Goal: Navigation & Orientation: Find specific page/section

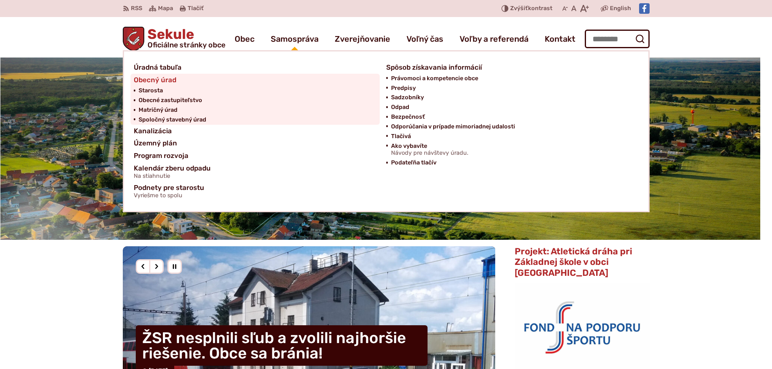
click at [166, 79] on span "Obecný úrad" at bounding box center [155, 80] width 43 height 13
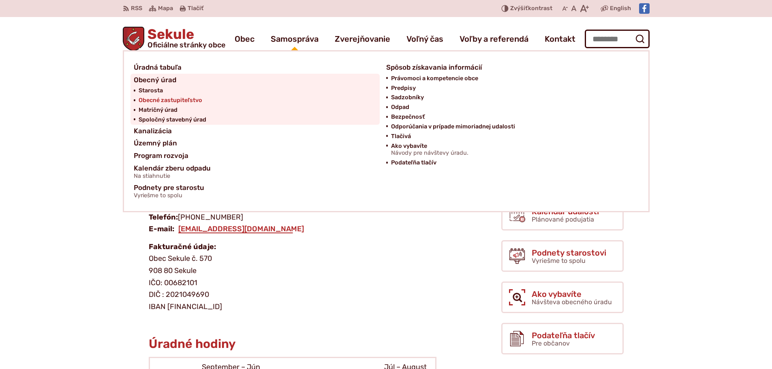
click at [161, 102] on span "Obecné zastupiteľstvo" at bounding box center [171, 101] width 64 height 10
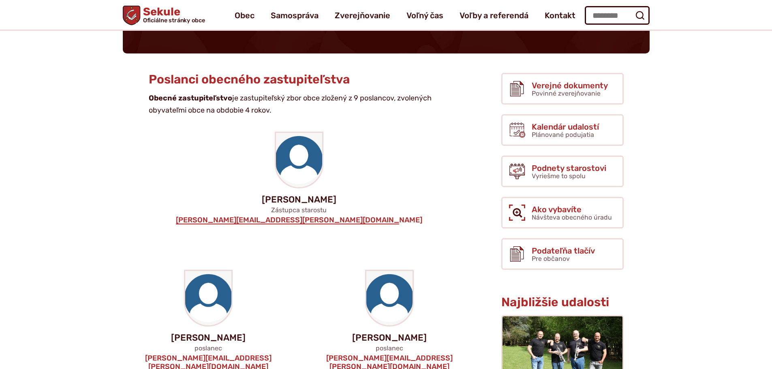
scroll to position [81, 0]
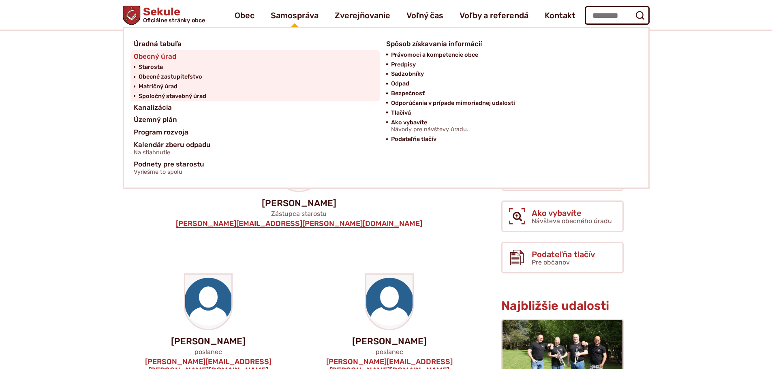
click at [154, 58] on span "Obecný úrad" at bounding box center [155, 56] width 43 height 13
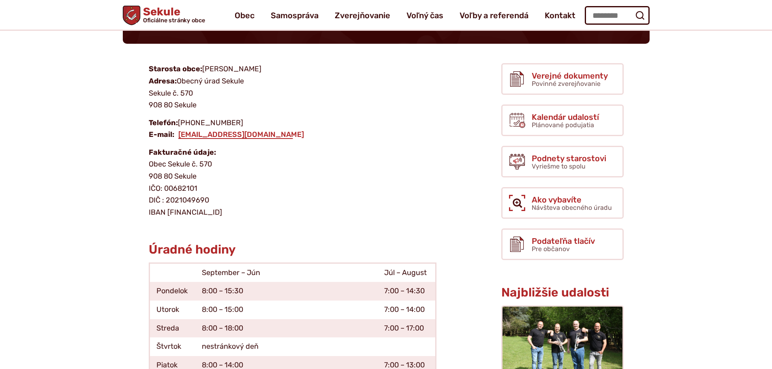
scroll to position [81, 0]
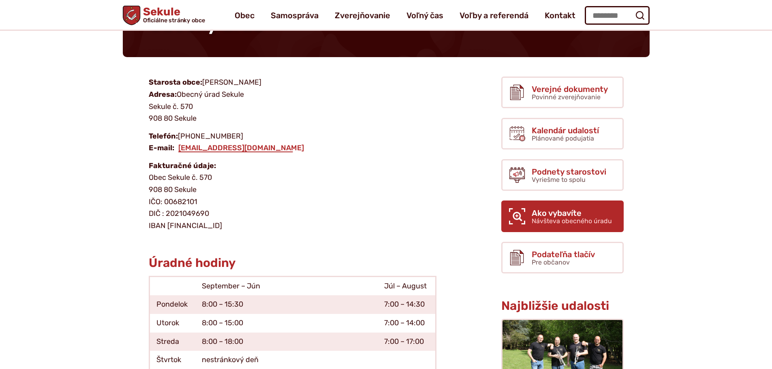
click at [588, 211] on span "Ako vybavíte" at bounding box center [571, 213] width 80 height 9
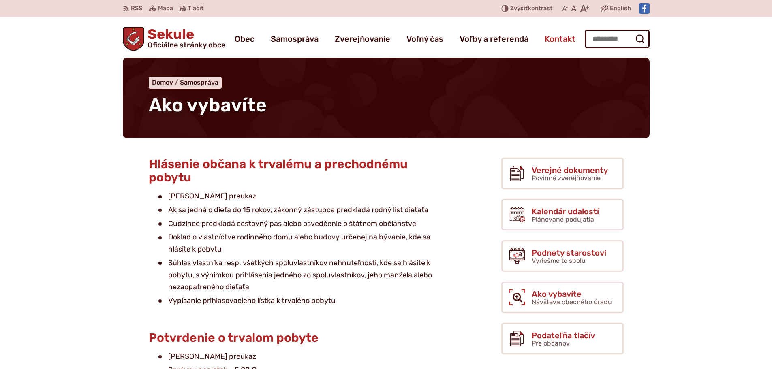
click at [560, 40] on span "Kontakt" at bounding box center [559, 39] width 31 height 23
